Goal: Task Accomplishment & Management: Use online tool/utility

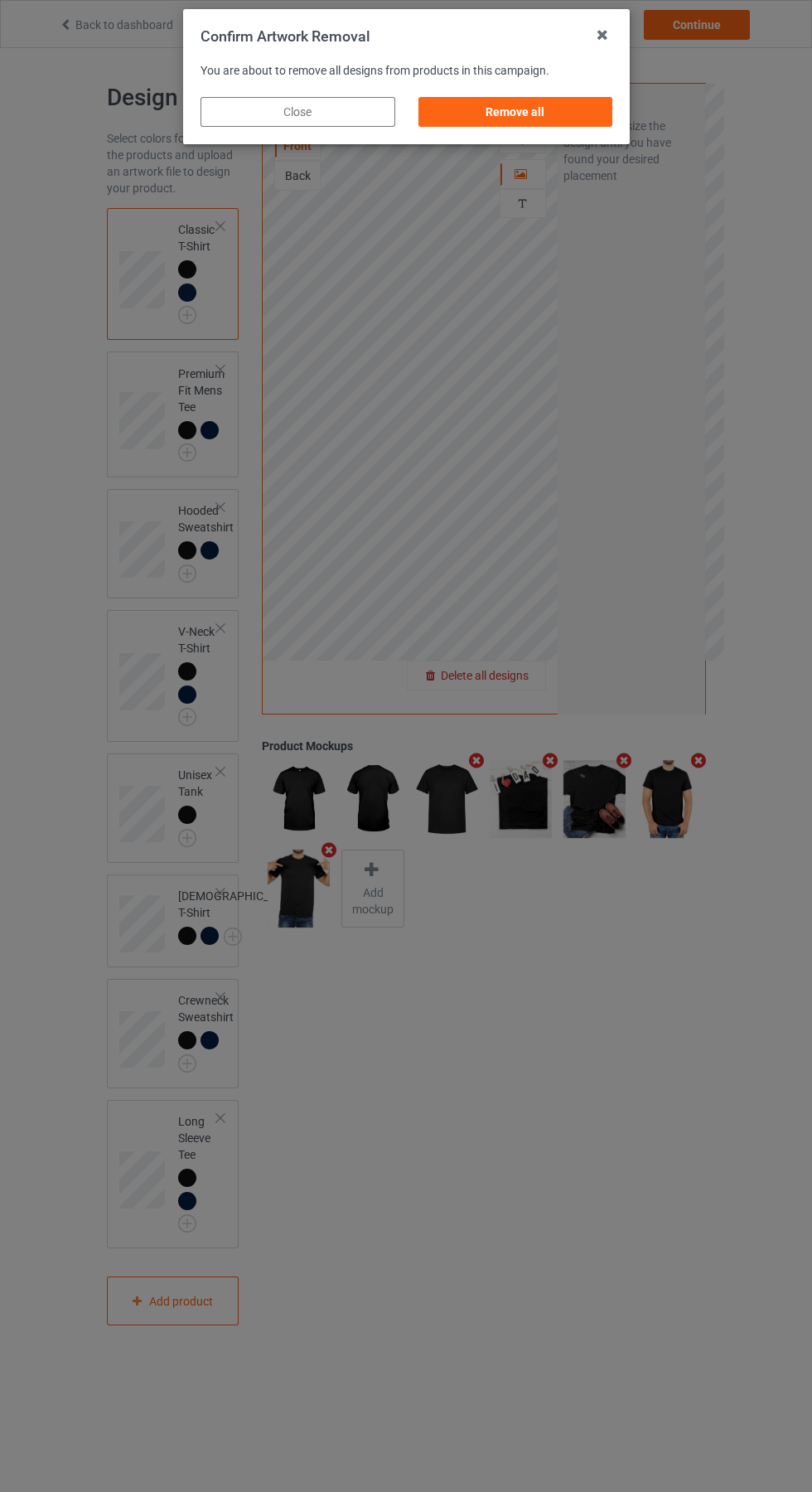
click at [521, 115] on div "Remove all" at bounding box center [515, 112] width 195 height 30
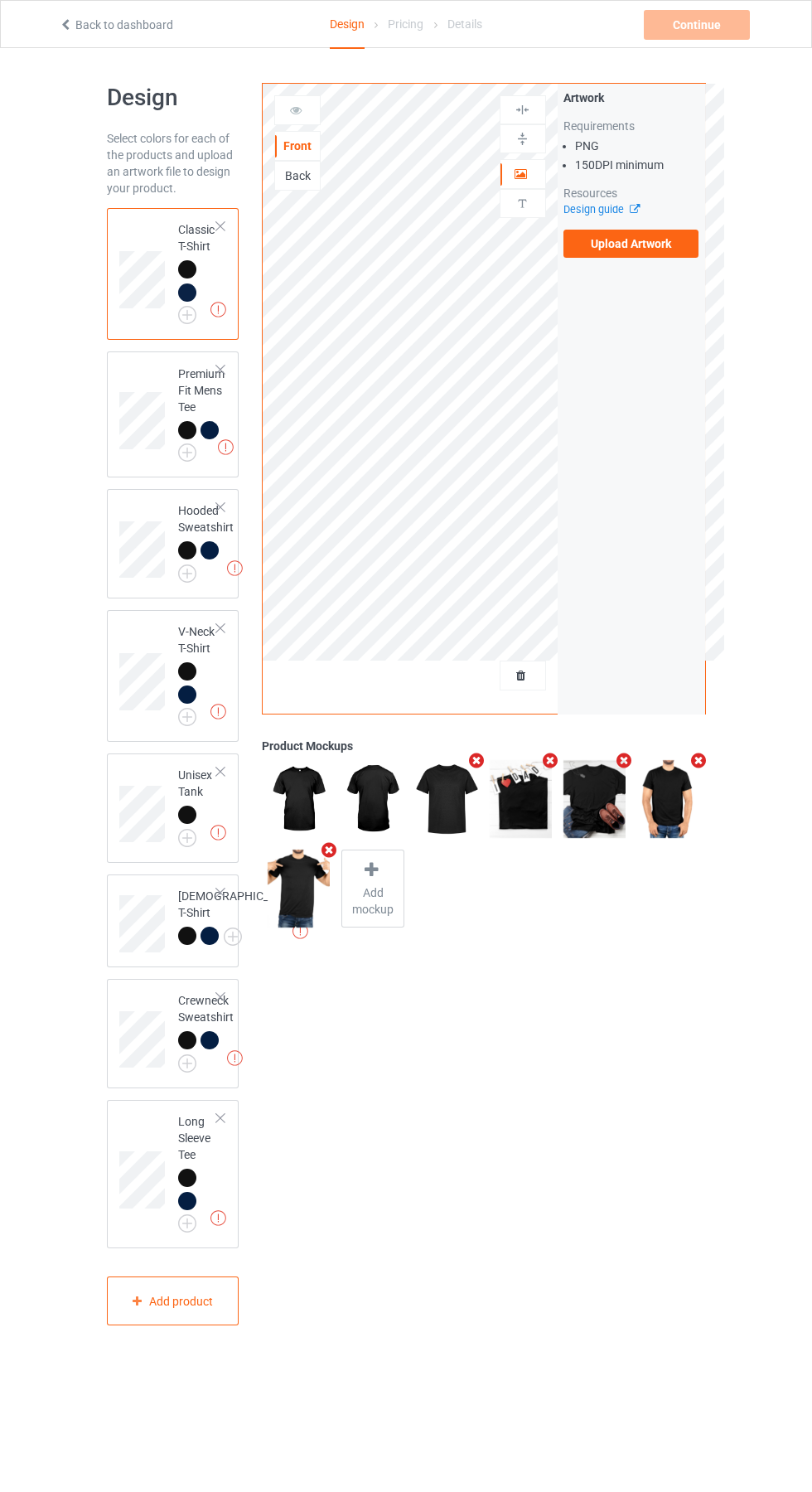
click at [641, 243] on label "Upload Artwork" at bounding box center [631, 243] width 136 height 28
click at [0, 0] on input "Upload Artwork" at bounding box center [0, 0] width 0 height 0
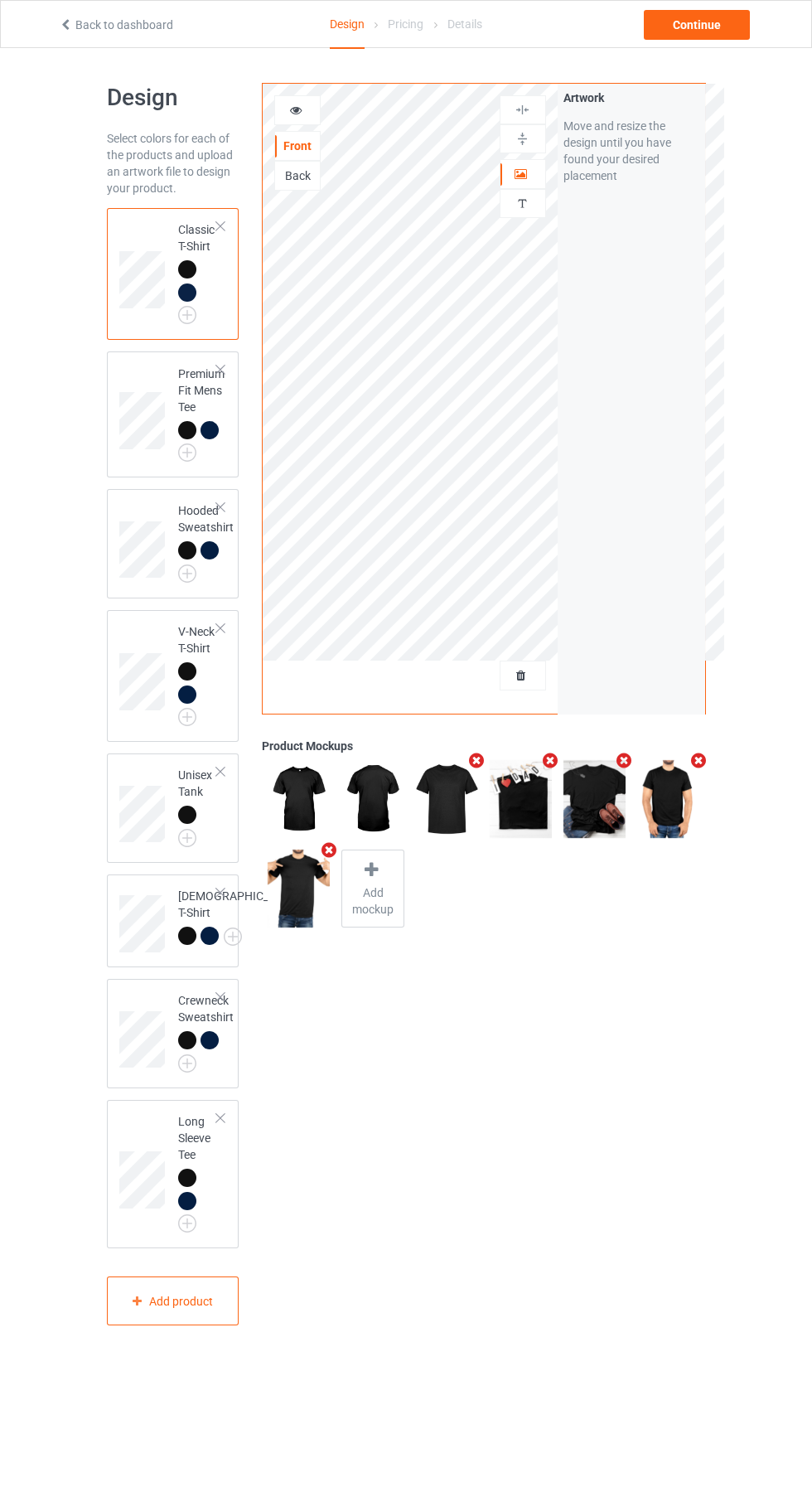
click at [0, 0] on img at bounding box center [0, 0] width 0 height 0
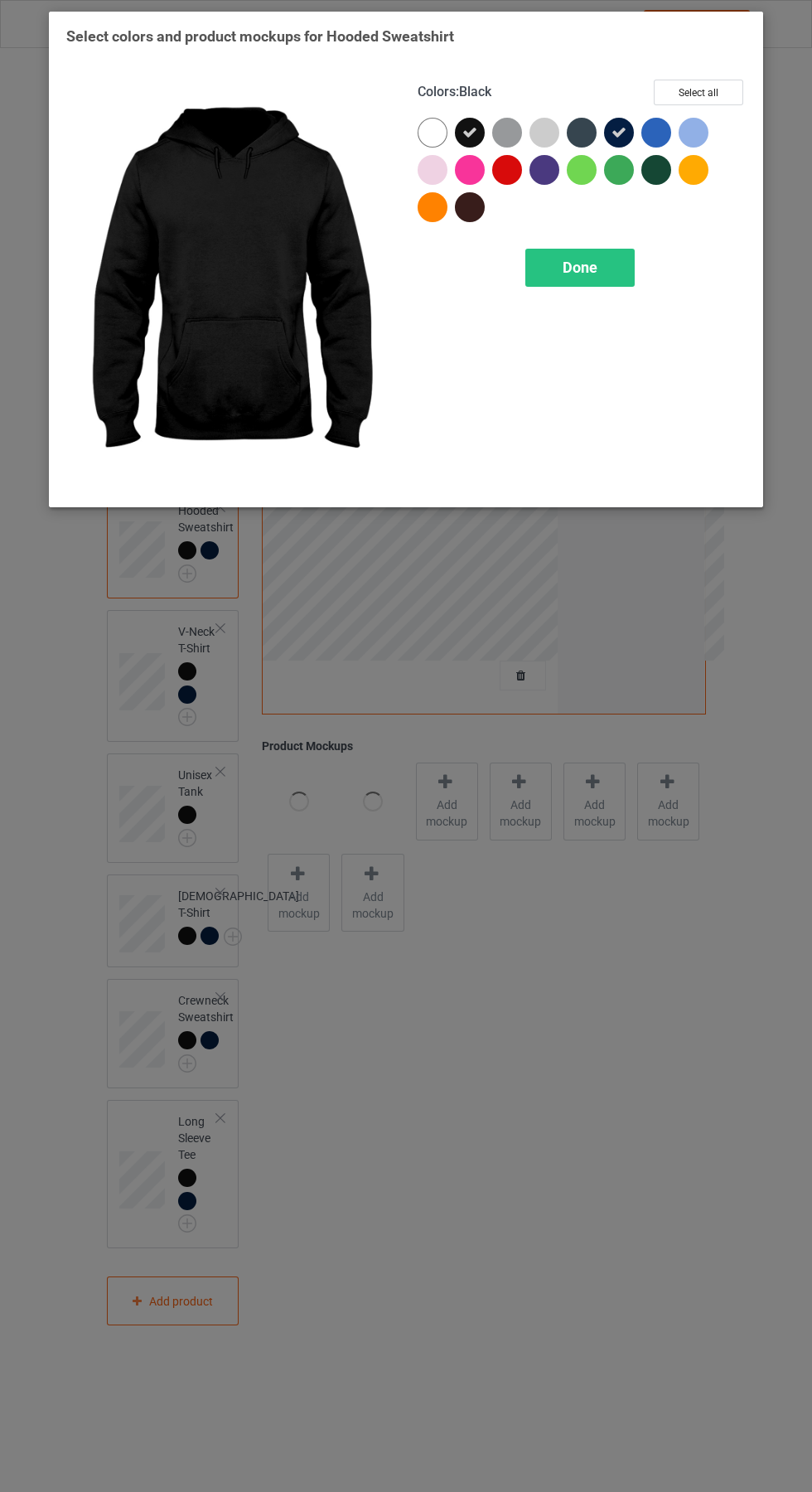
click at [587, 278] on div "Done" at bounding box center [581, 268] width 110 height 38
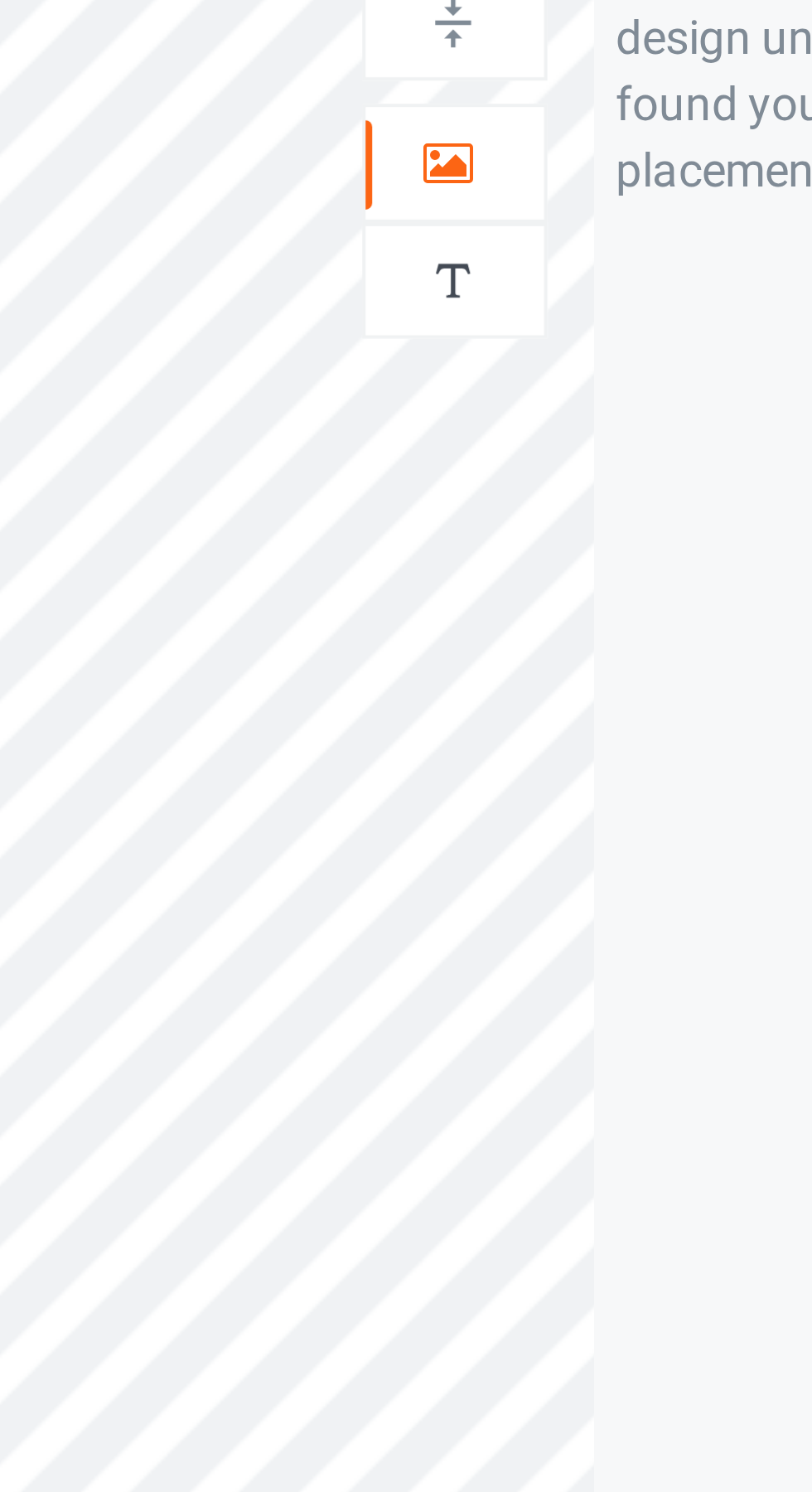
click at [524, 173] on icon at bounding box center [521, 171] width 14 height 12
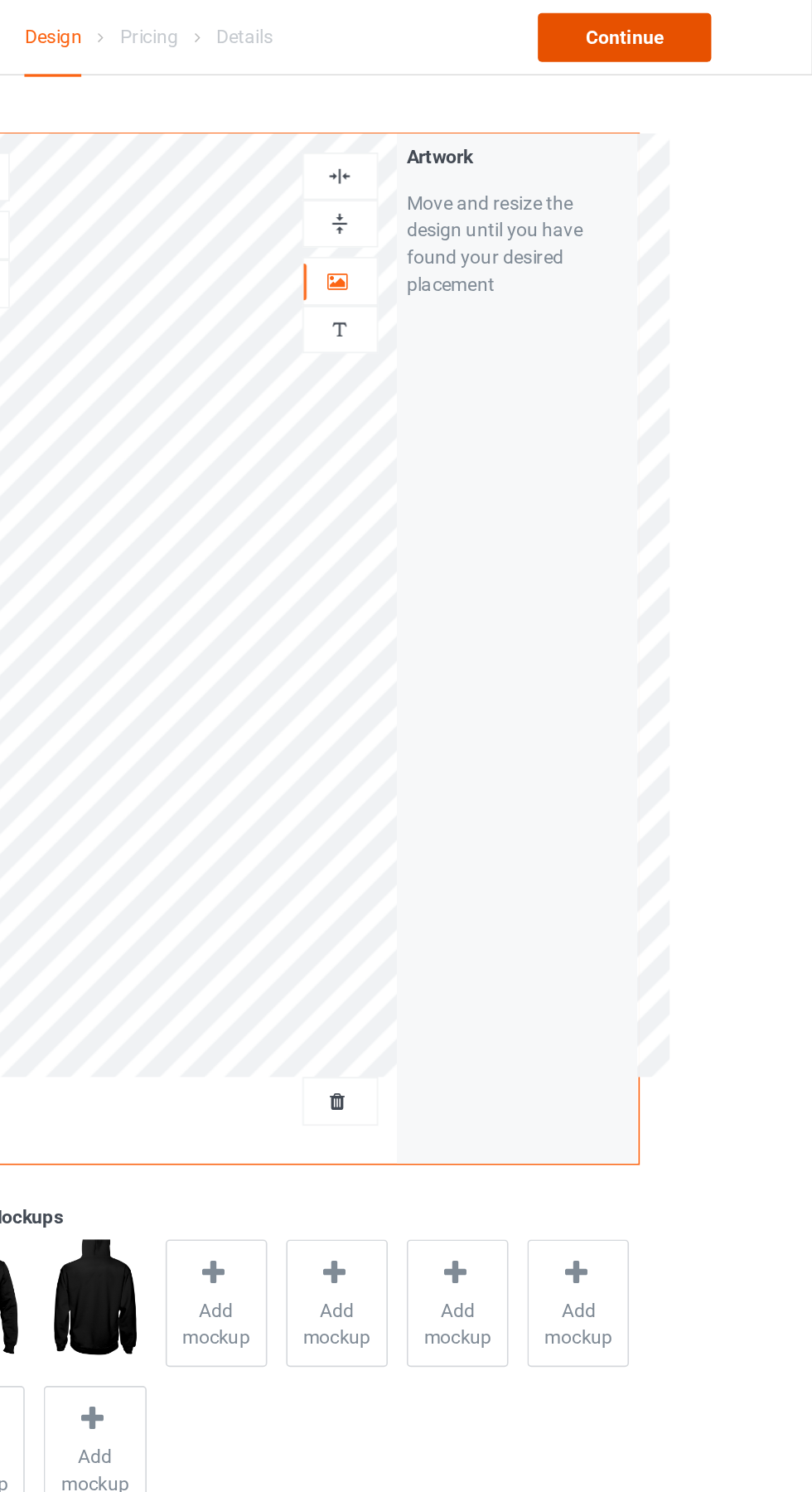
click at [710, 14] on div "Continue" at bounding box center [697, 25] width 106 height 30
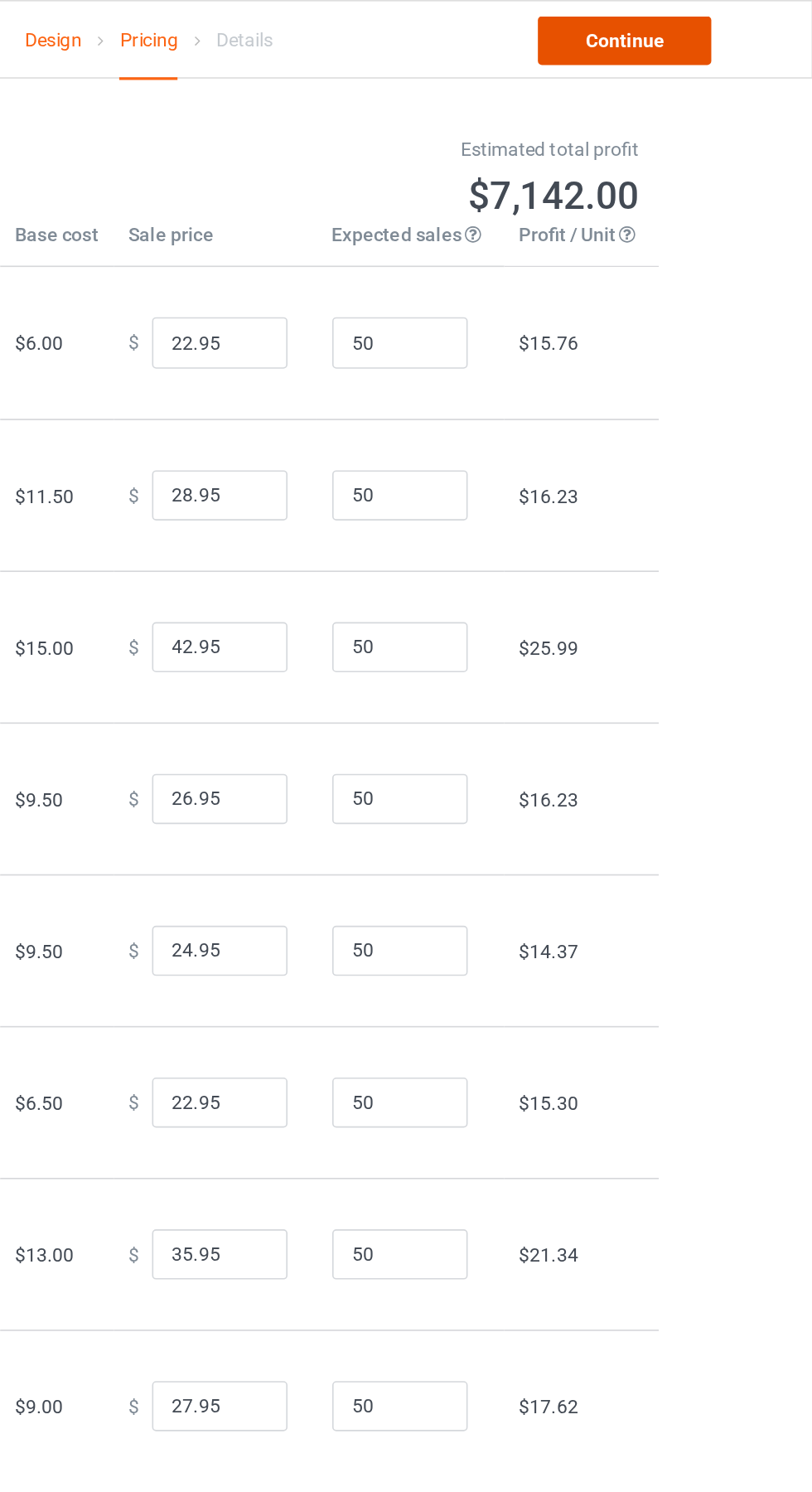
click at [695, 16] on link "Continue" at bounding box center [697, 25] width 106 height 30
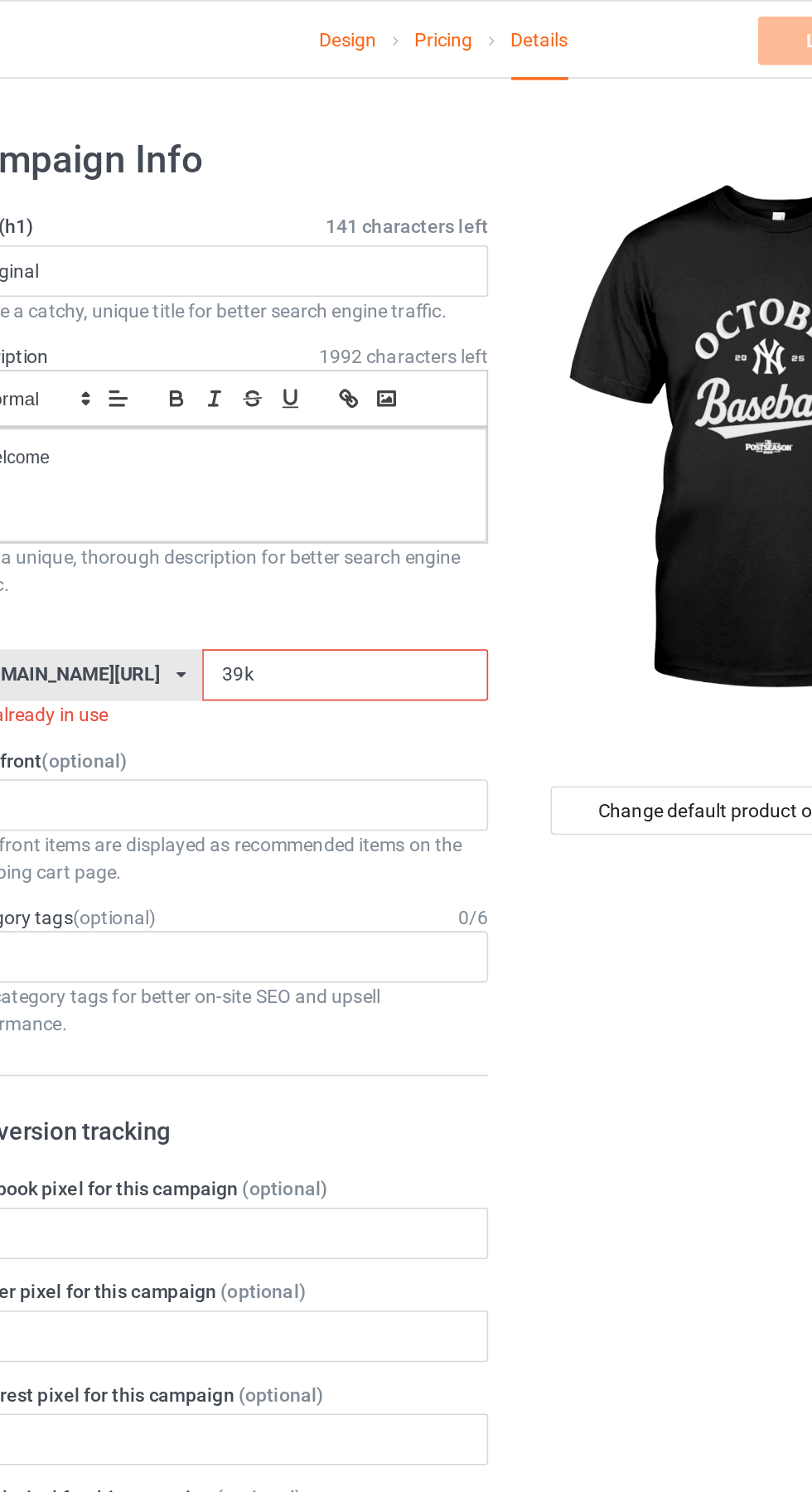
click at [315, 406] on input "39k" at bounding box center [346, 413] width 175 height 31
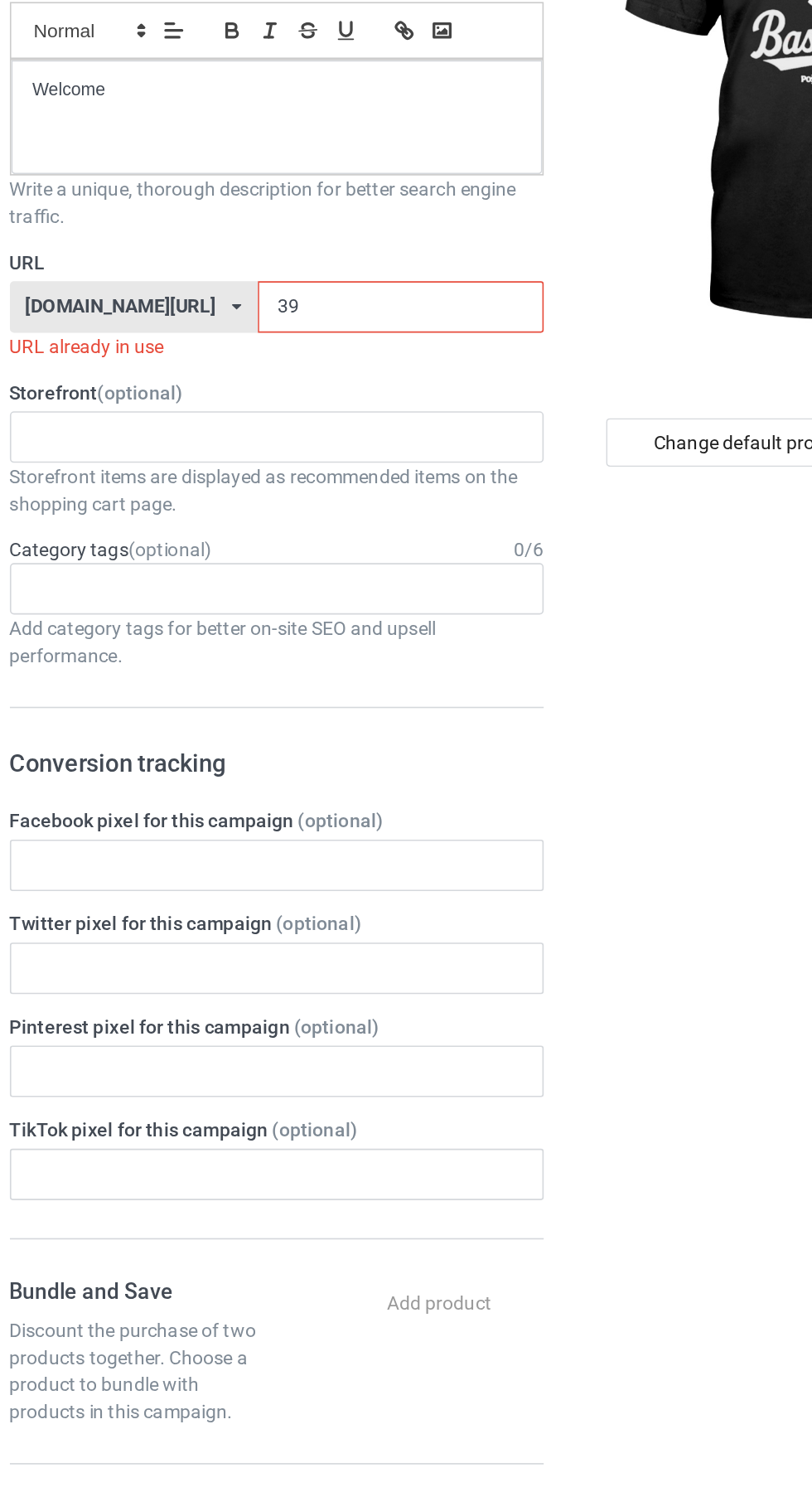
type input "3"
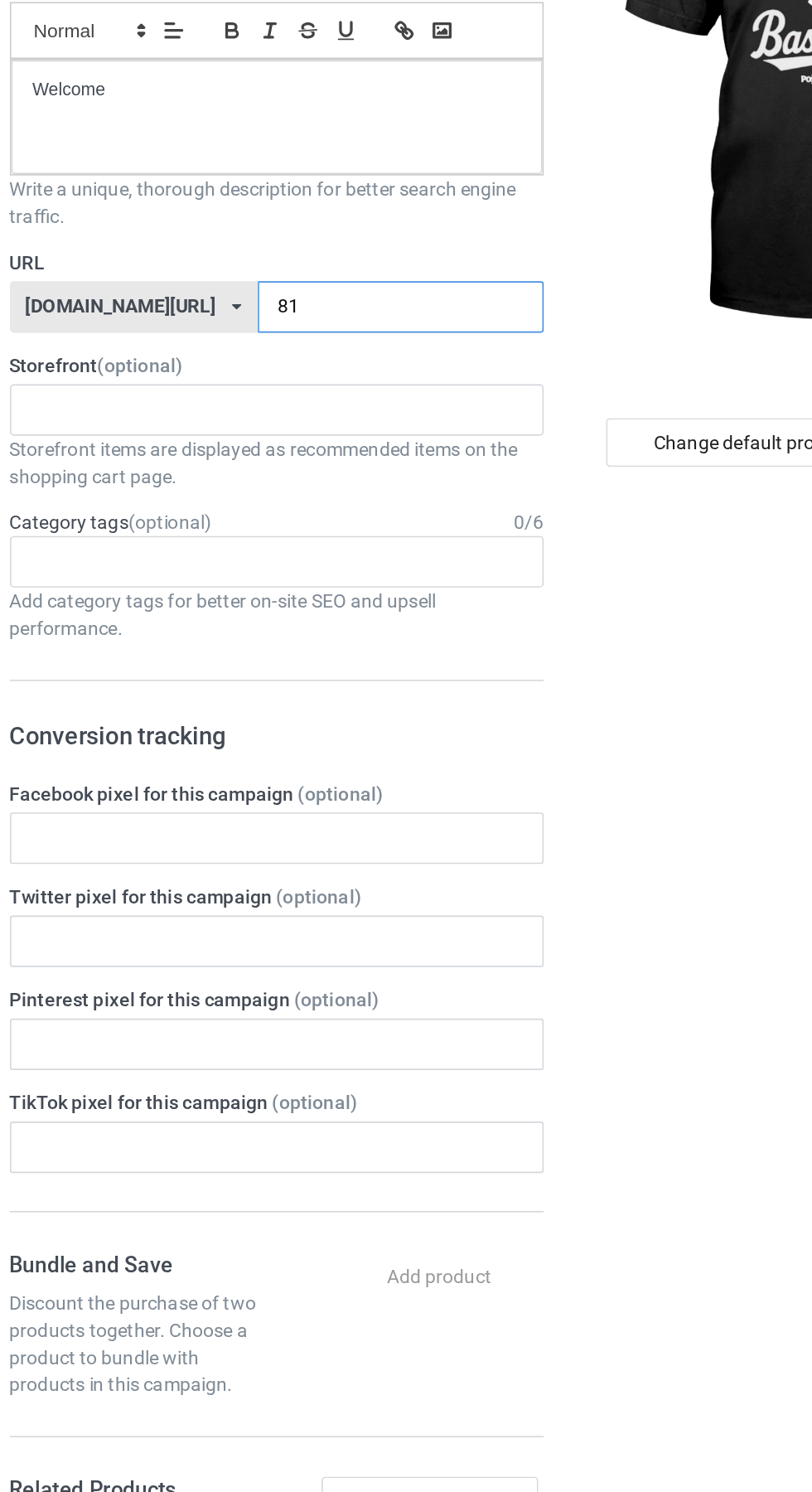
type input "810"
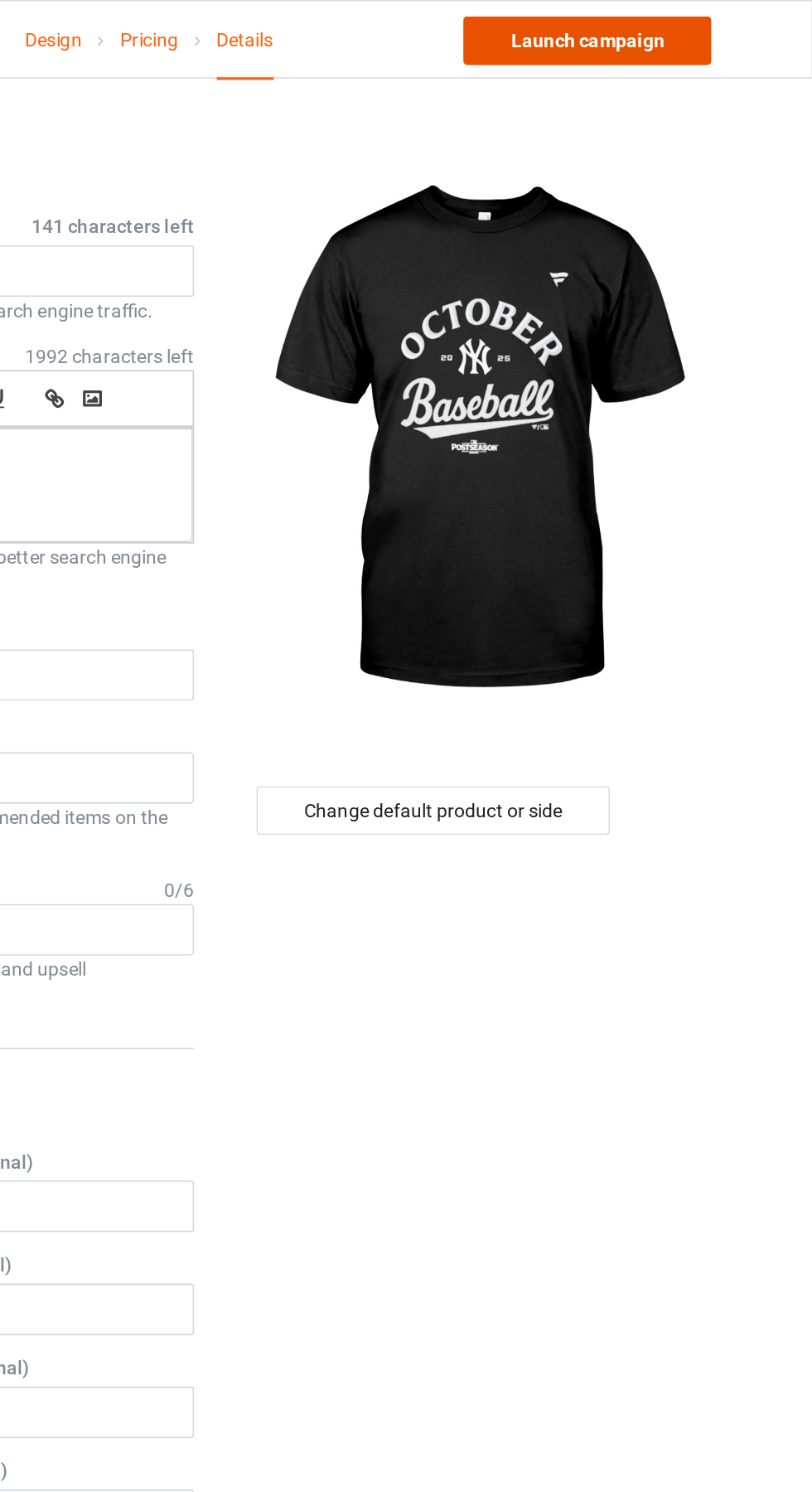
click at [700, 30] on link "Launch campaign" at bounding box center [674, 25] width 152 height 30
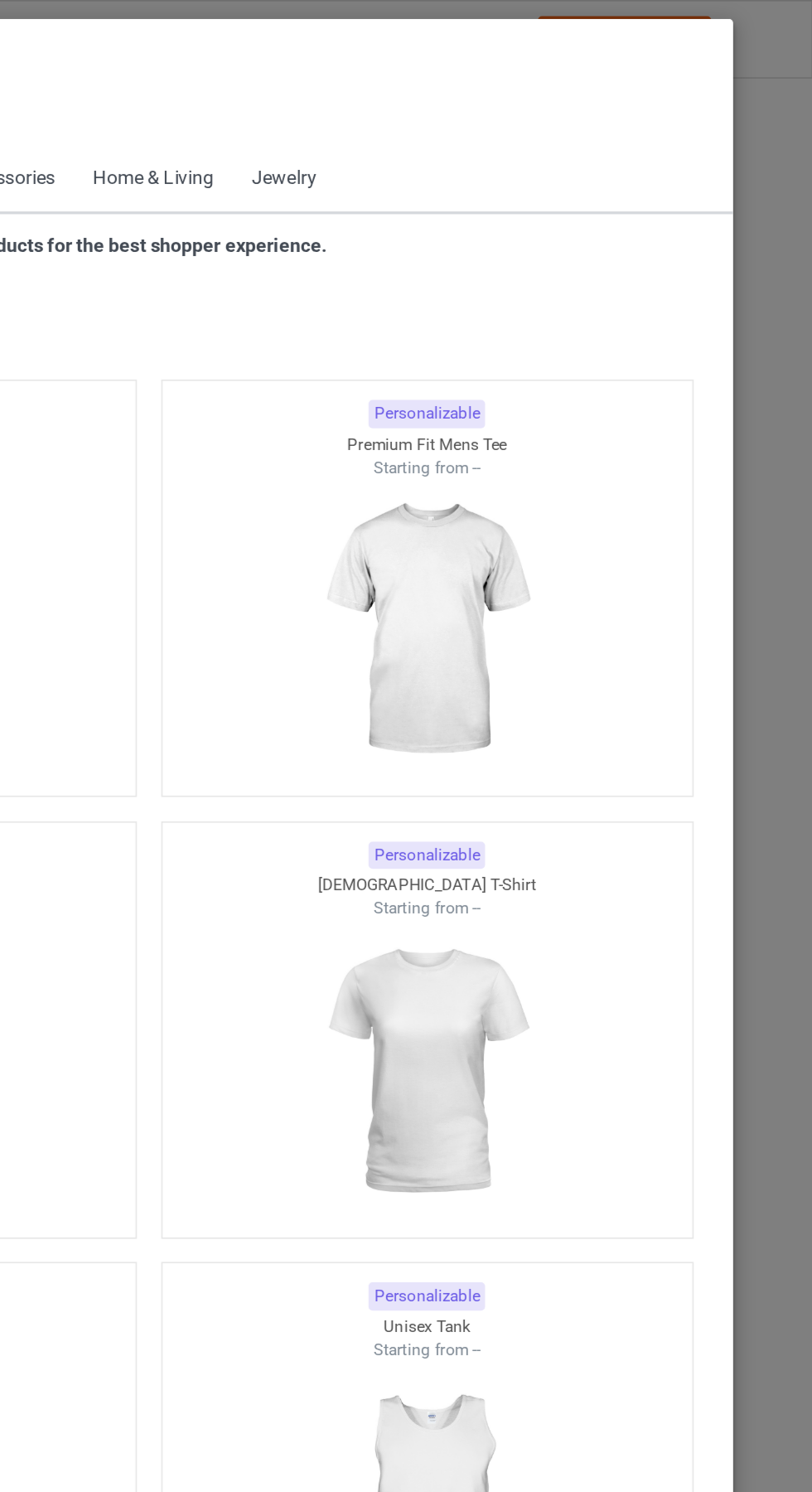
scroll to position [887, 0]
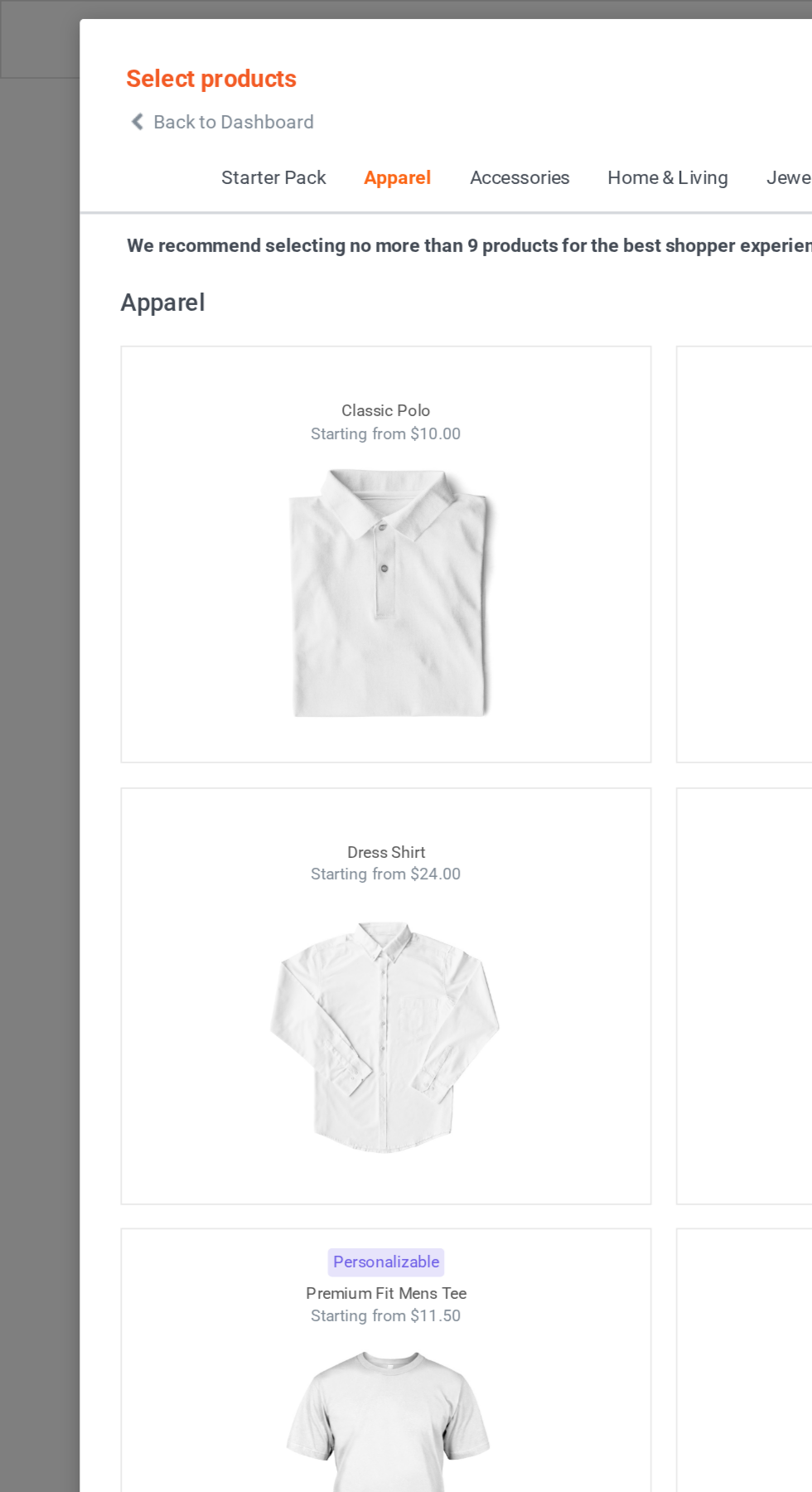
click at [88, 76] on icon at bounding box center [83, 74] width 14 height 12
